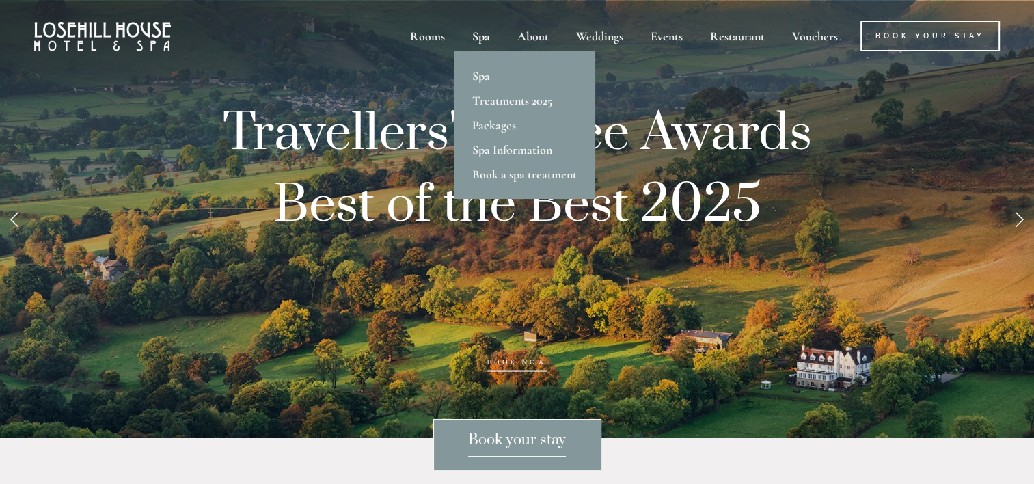
click at [486, 31] on div "Spa" at bounding box center [481, 36] width 42 height 31
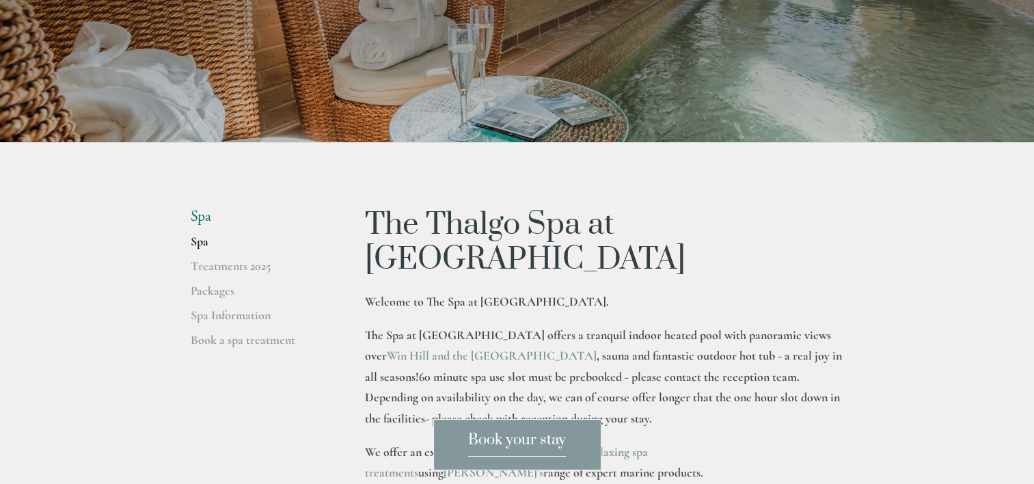
scroll to position [178, 0]
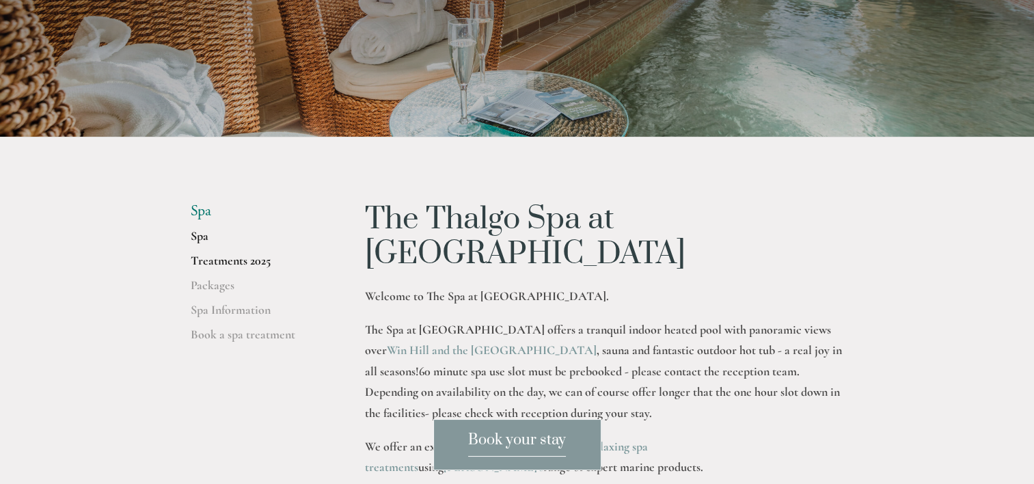
click at [246, 260] on link "Treatments 2025" at bounding box center [256, 265] width 131 height 25
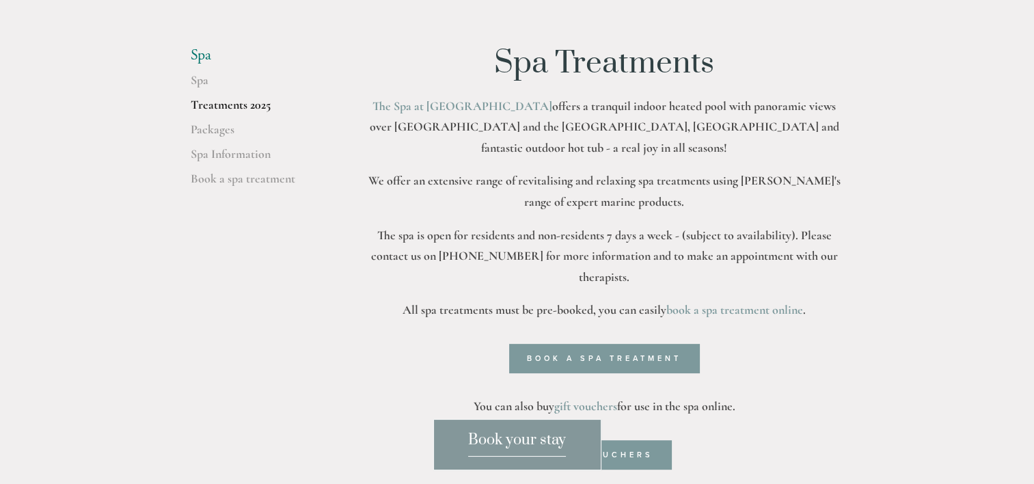
scroll to position [338, 0]
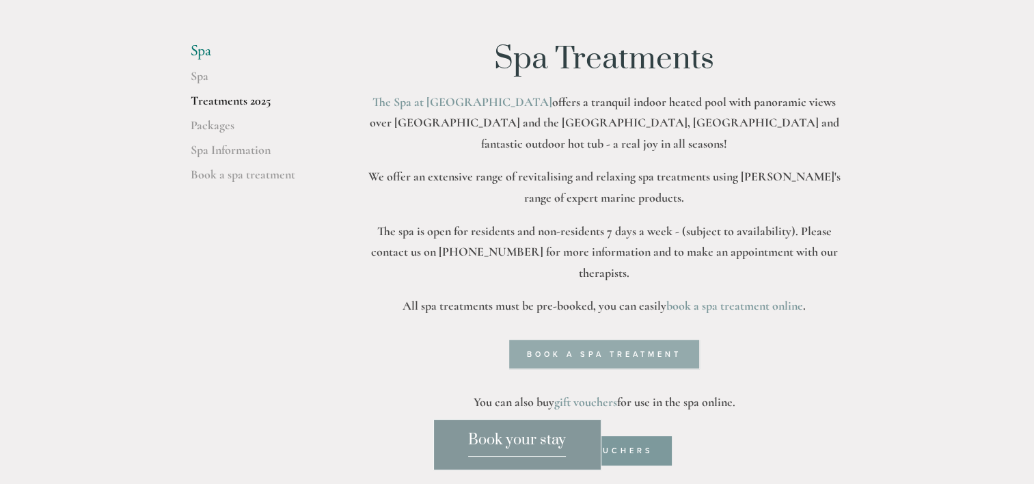
click at [576, 340] on link "Book a spa treatment" at bounding box center [604, 354] width 190 height 29
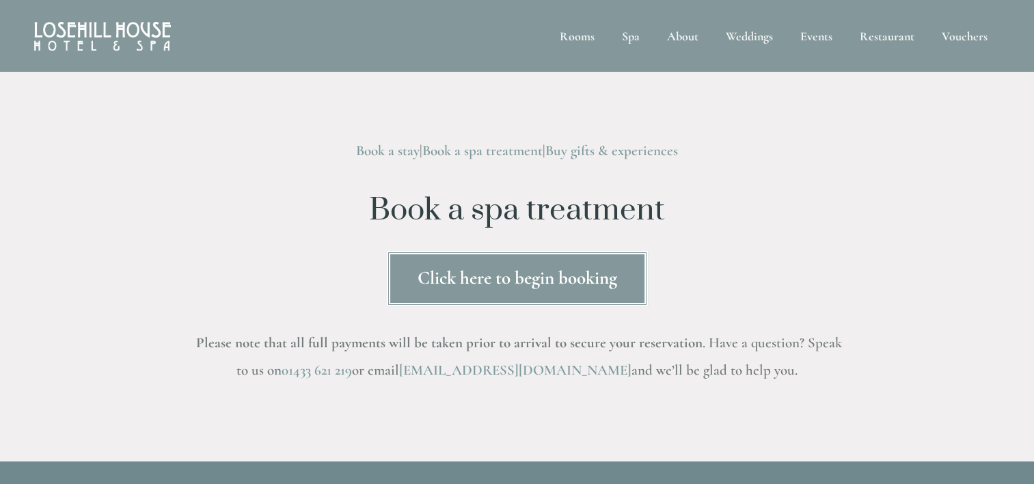
click at [478, 295] on link "Click here to begin booking" at bounding box center [517, 278] width 261 height 55
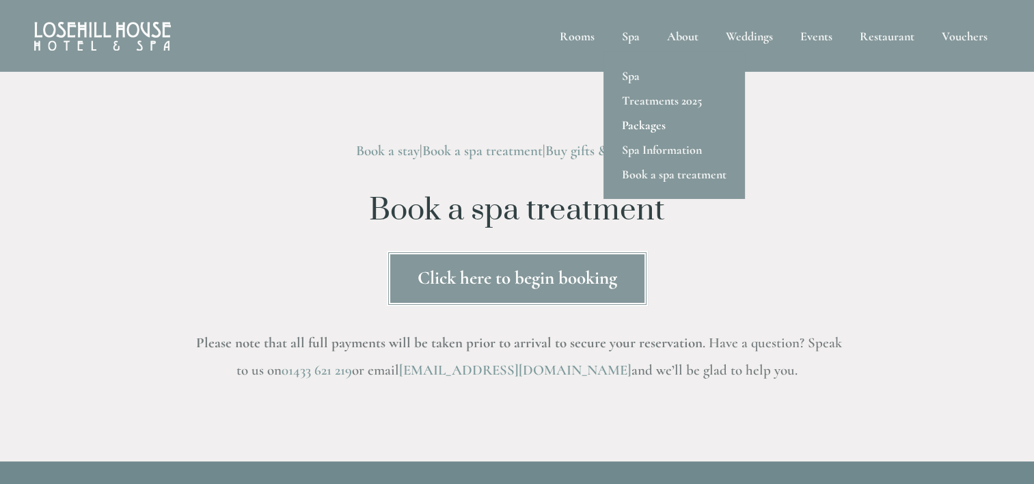
click at [644, 126] on link "Packages" at bounding box center [675, 125] width 142 height 25
